Goal: Task Accomplishment & Management: Complete application form

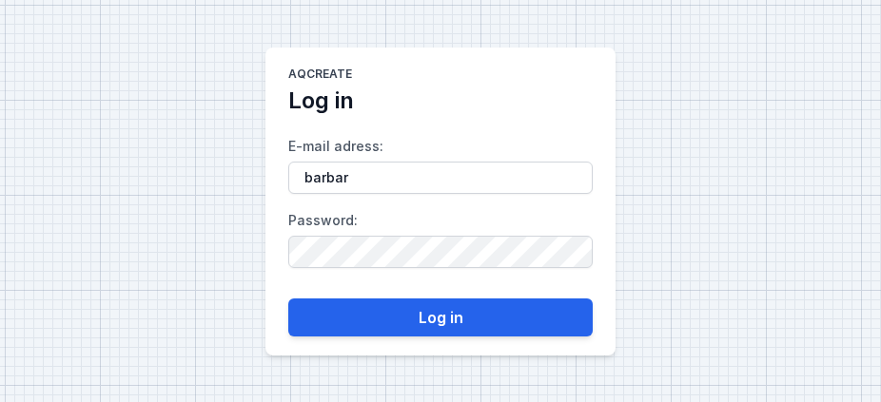
type input "[PERSON_NAME][EMAIL_ADDRESS][PERSON_NAME][DOMAIN_NAME]"
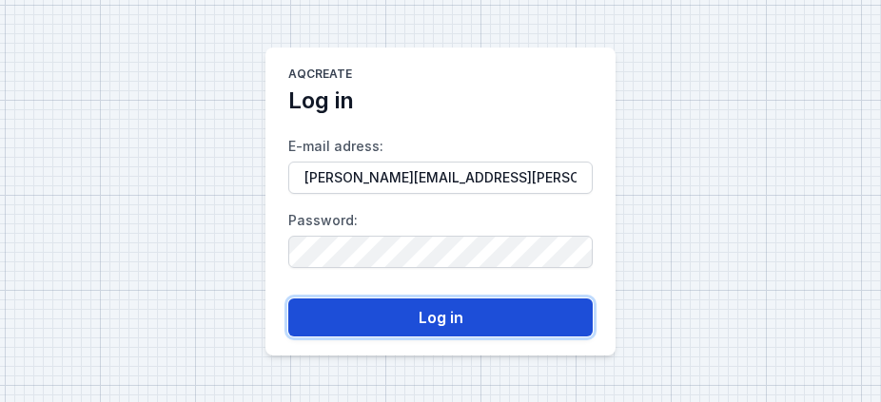
click at [419, 315] on button "Log in" at bounding box center [440, 318] width 304 height 38
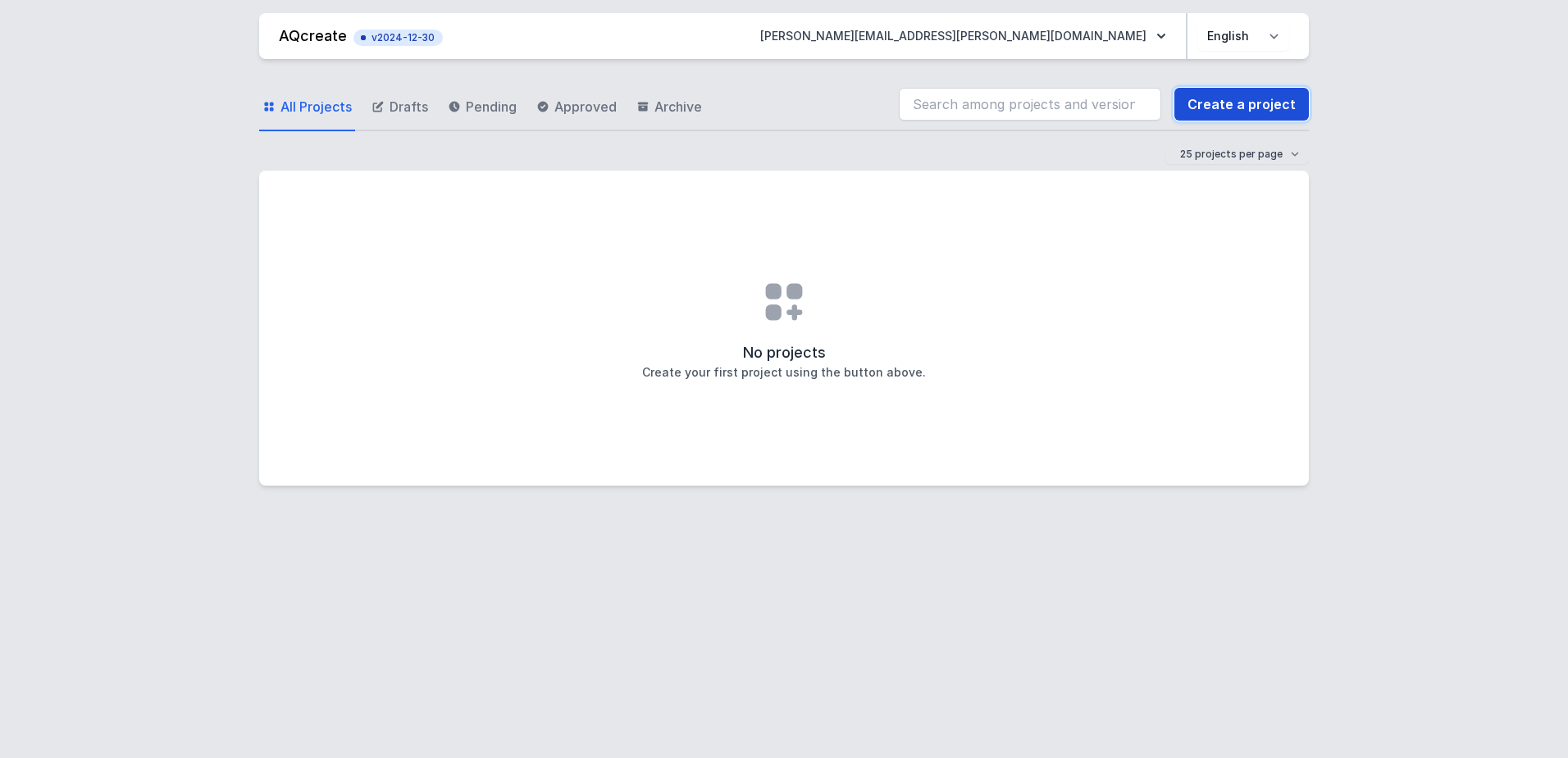
click at [1216, 102] on link "Create a project" at bounding box center [1242, 104] width 135 height 33
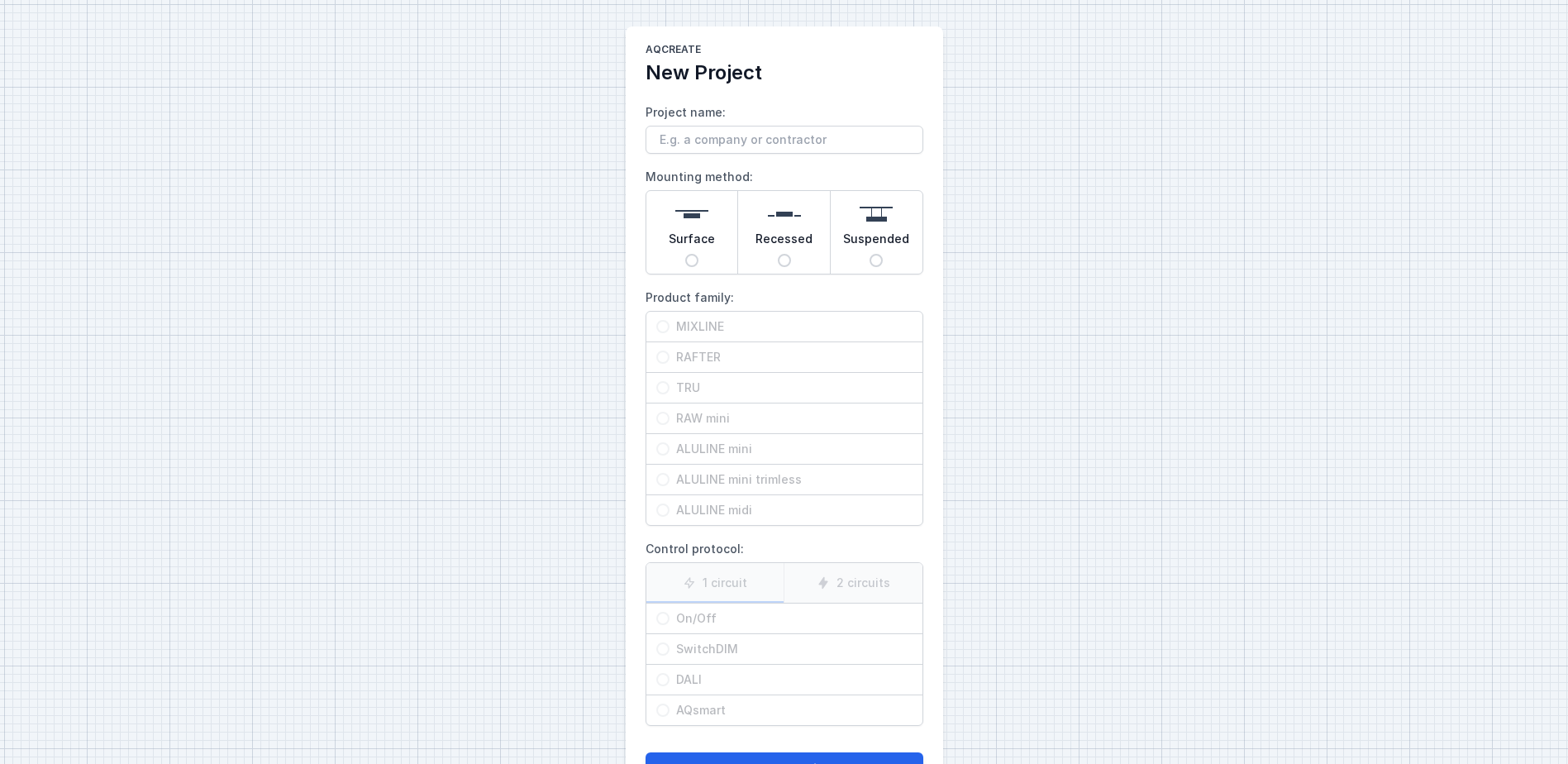
click at [706, 224] on img at bounding box center [692, 214] width 33 height 33
click at [699, 254] on input "Surface" at bounding box center [691, 260] width 13 height 13
radio input "true"
click at [781, 248] on span "Recessed" at bounding box center [784, 242] width 57 height 23
click at [781, 254] on input "Recessed" at bounding box center [784, 260] width 13 height 13
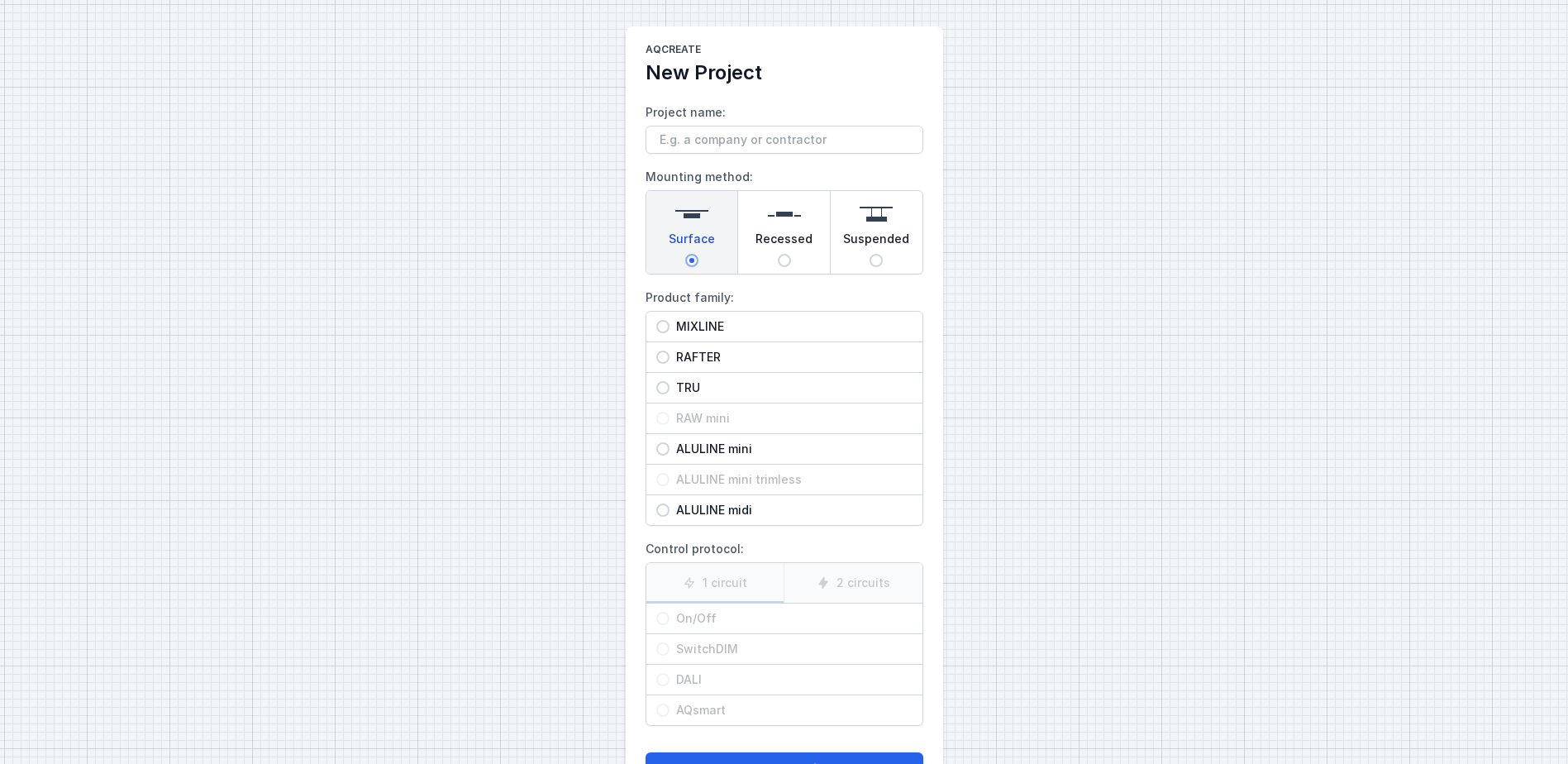
radio input "true"
click at [864, 242] on span "Suspended" at bounding box center [876, 242] width 66 height 23
click at [869, 254] on input "Suspended" at bounding box center [875, 260] width 13 height 13
radio input "true"
click at [701, 250] on span "Surface" at bounding box center [691, 242] width 46 height 23
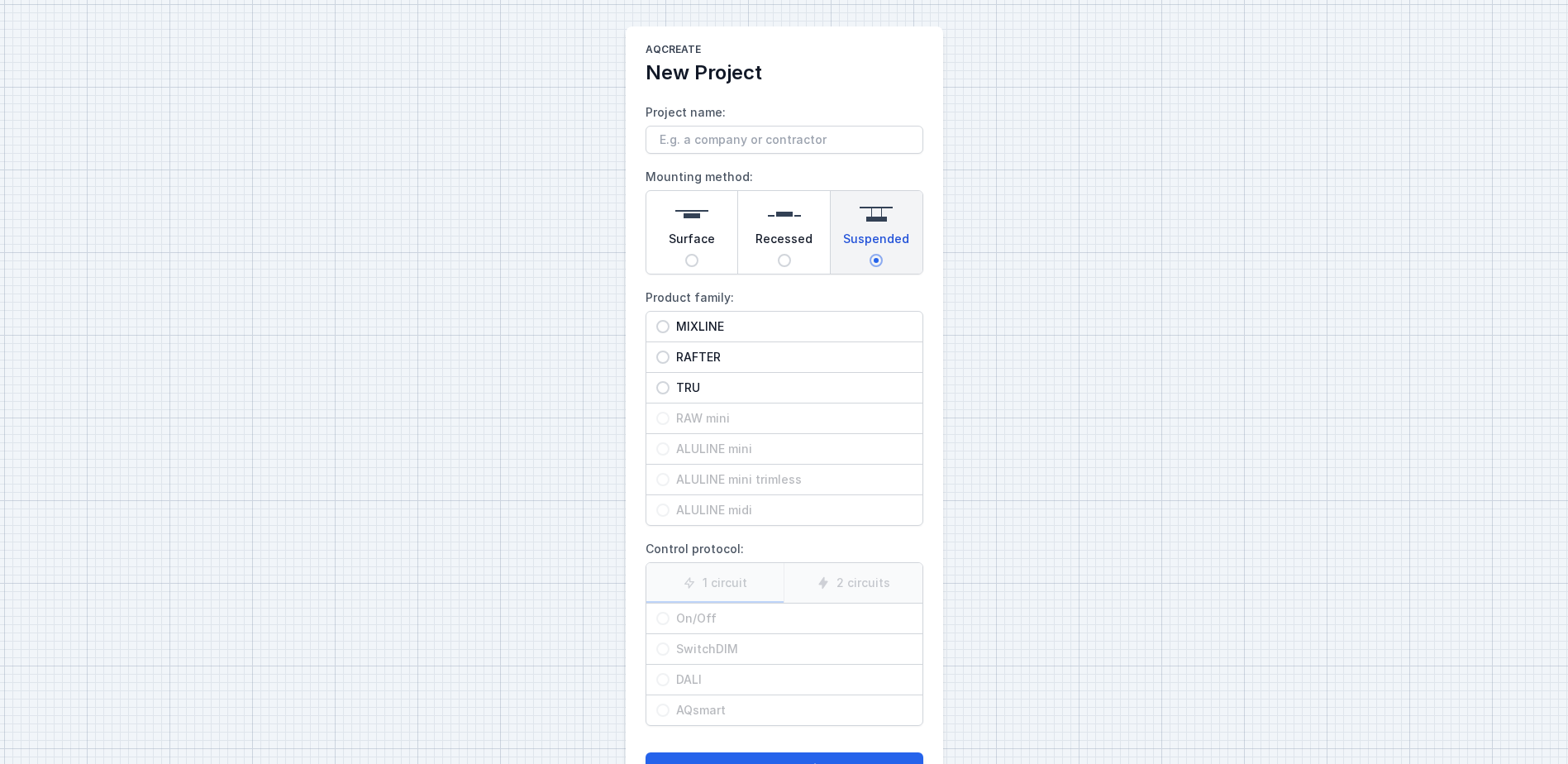
click at [699, 254] on input "Surface" at bounding box center [691, 260] width 13 height 13
radio input "true"
